Goal: Information Seeking & Learning: Learn about a topic

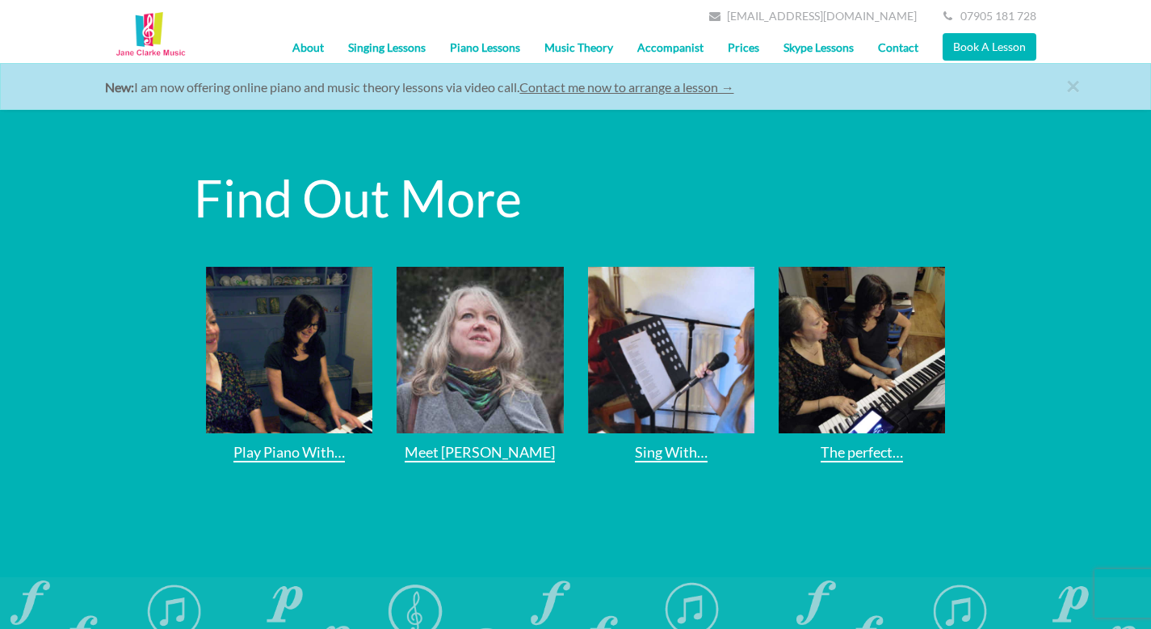
scroll to position [2825, 0]
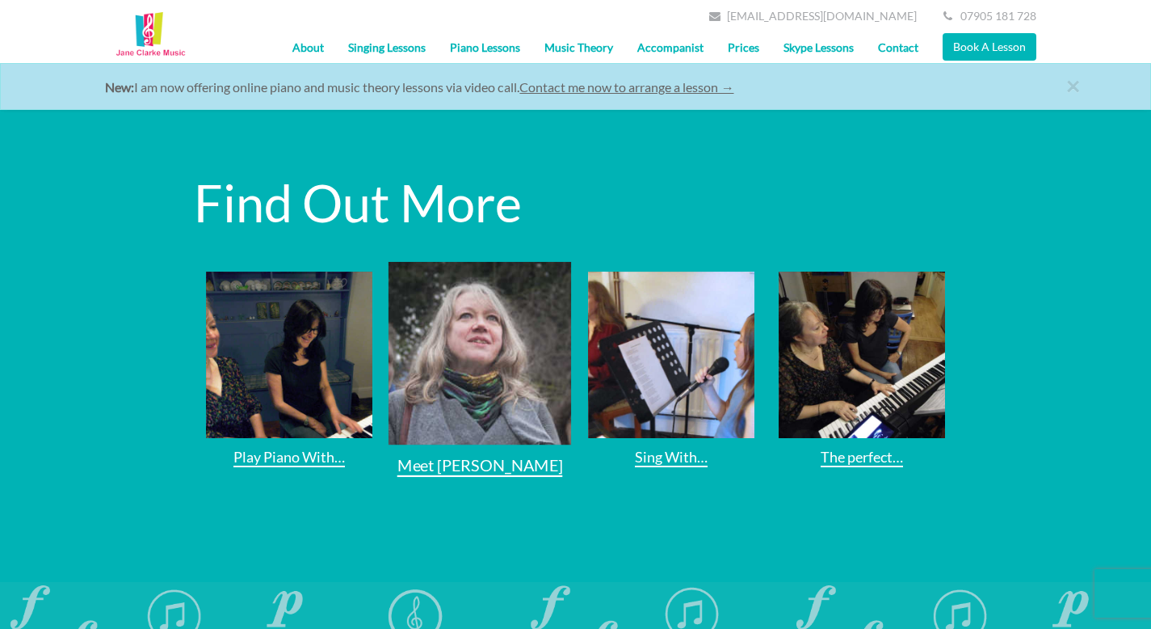
click at [461, 343] on link "Meet [PERSON_NAME]" at bounding box center [480, 369] width 183 height 215
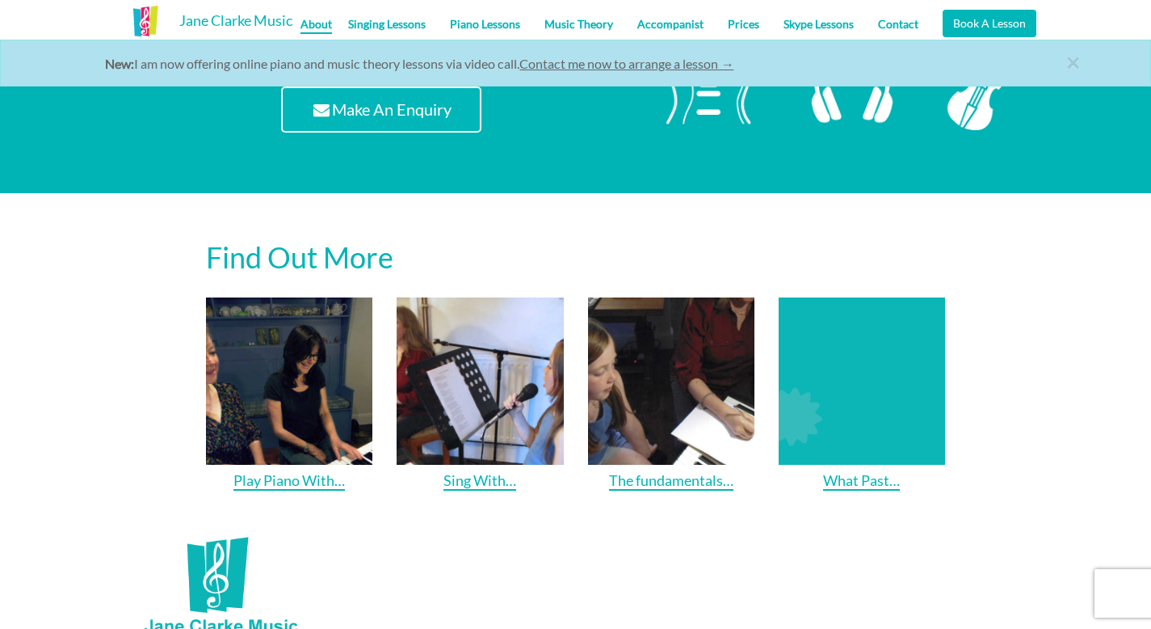
scroll to position [1945, 0]
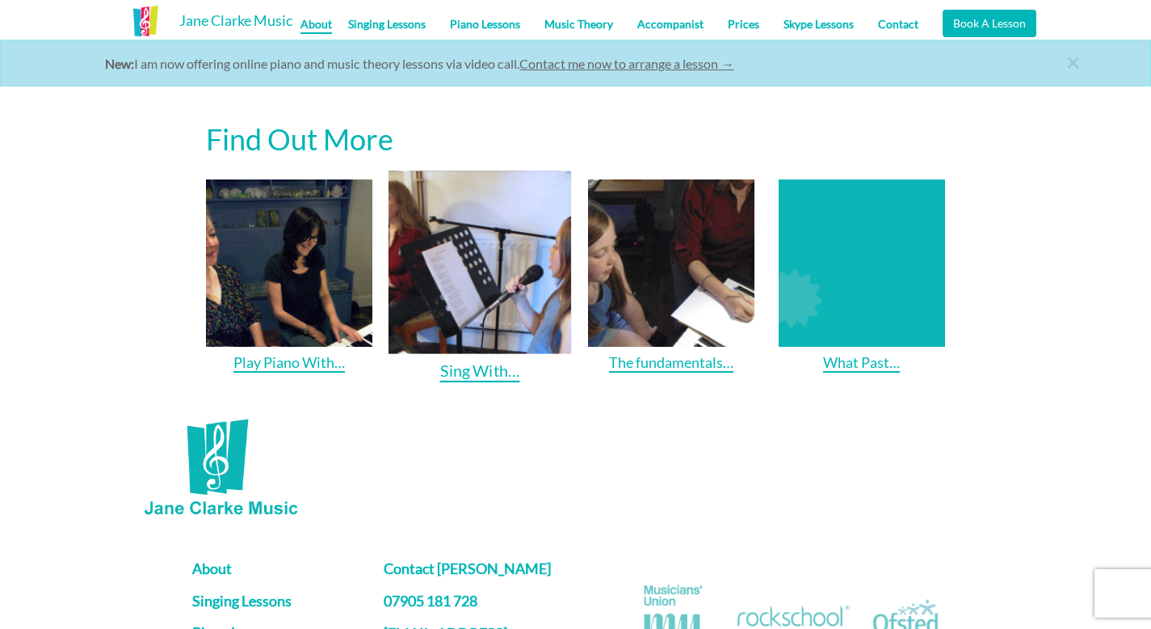
click at [473, 308] on link "Sing With…" at bounding box center [480, 277] width 183 height 212
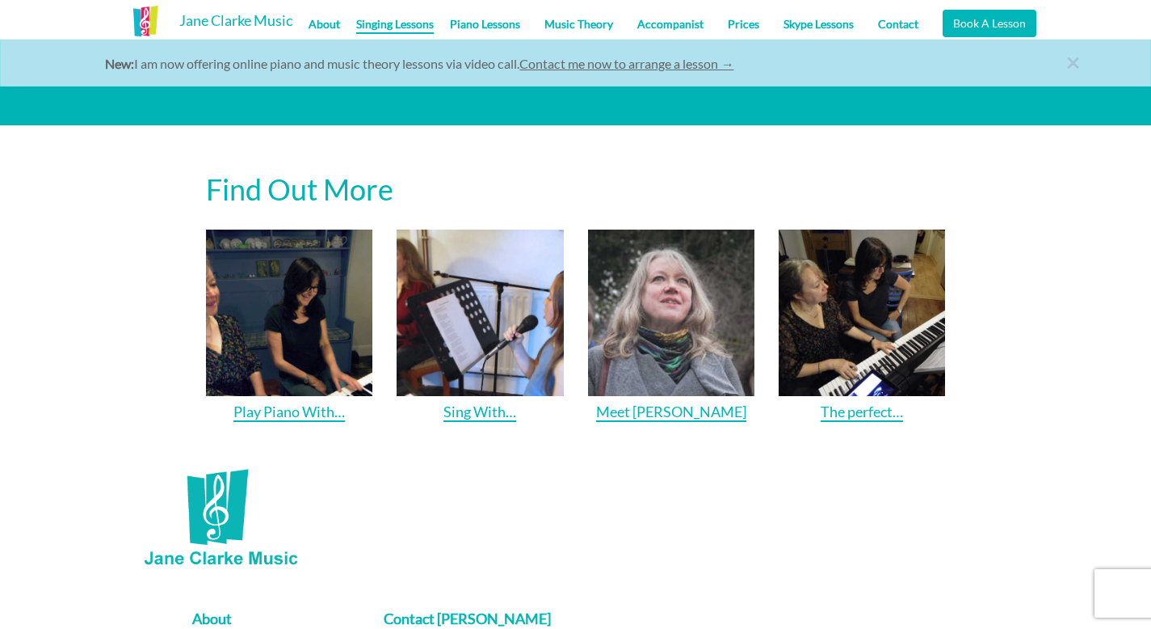
scroll to position [1759, 0]
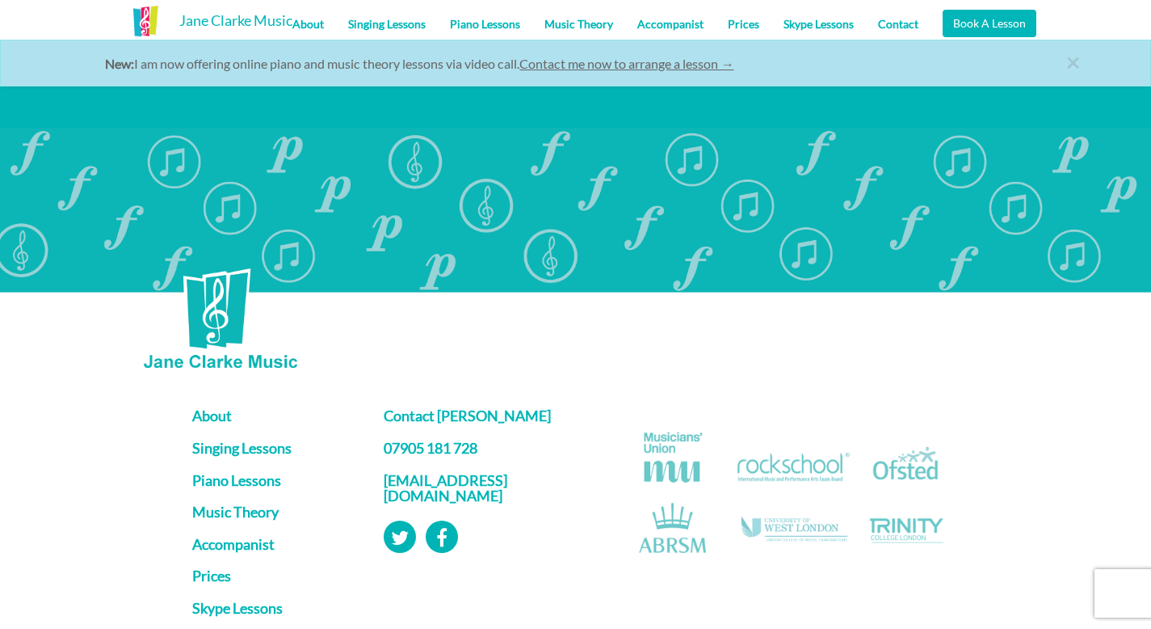
scroll to position [3294, 0]
